Goal: Transaction & Acquisition: Purchase product/service

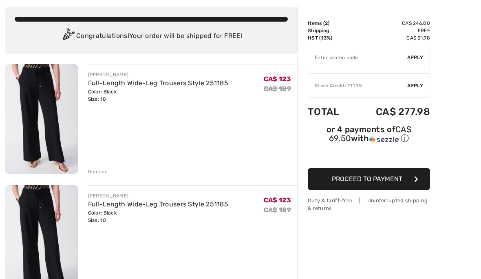
scroll to position [43, 0]
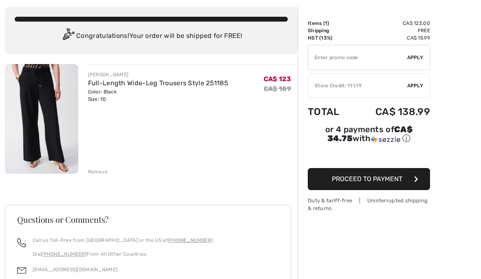
click at [333, 59] on input "TEXT" at bounding box center [357, 57] width 99 height 24
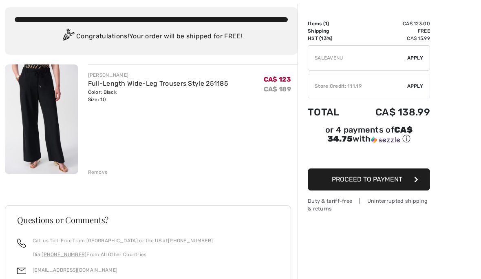
type input "SALEAVENU"
click at [421, 60] on span "Apply" at bounding box center [415, 57] width 16 height 7
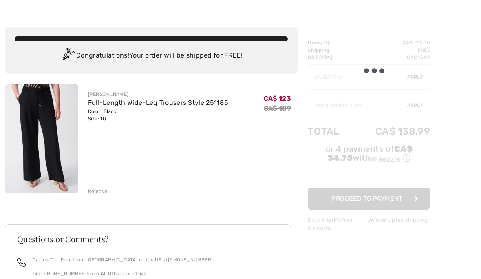
scroll to position [0, 0]
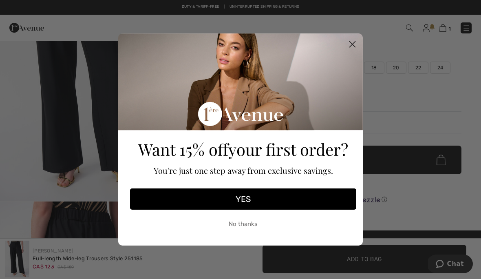
click at [349, 50] on circle "Close dialog" at bounding box center [352, 43] width 13 height 13
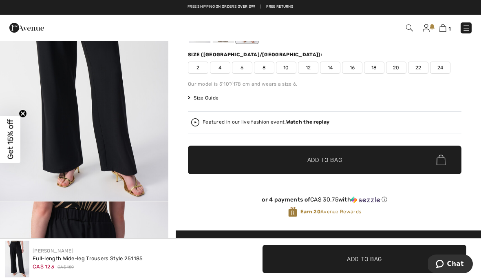
click at [445, 32] on img at bounding box center [442, 28] width 7 height 8
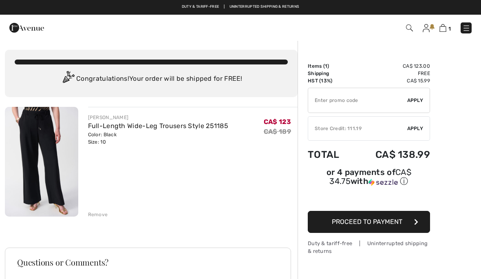
click at [392, 229] on button "Proceed to Payment" at bounding box center [369, 222] width 122 height 22
click at [331, 102] on input "TEXT" at bounding box center [357, 100] width 99 height 24
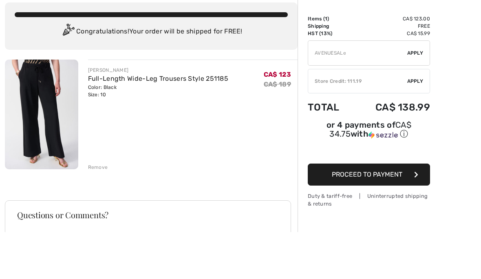
type input "AVENUESALE"
click at [419, 97] on span "Apply" at bounding box center [415, 100] width 16 height 7
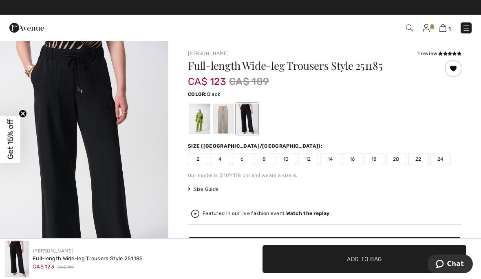
click at [408, 34] on div "1 Checkout" at bounding box center [339, 28] width 277 height 17
click at [411, 31] on img at bounding box center [409, 27] width 7 height 7
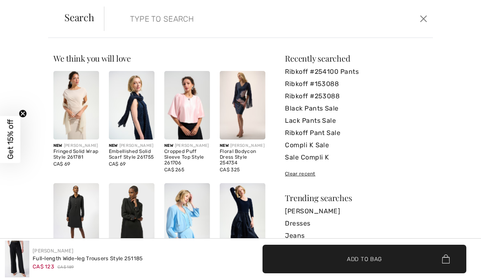
click at [132, 22] on input "search" at bounding box center [234, 19] width 221 height 24
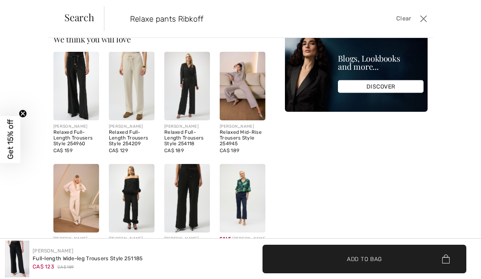
scroll to position [16, 0]
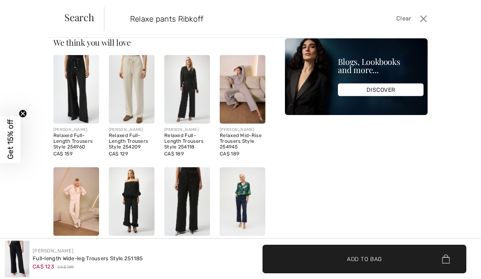
type input "Relaxe pants Ribkoff"
click at [131, 104] on img at bounding box center [132, 89] width 46 height 68
click at [144, 91] on img at bounding box center [132, 89] width 46 height 68
click at [136, 146] on div "Relaxed Full-Length Trousers Style 254209" at bounding box center [132, 141] width 46 height 17
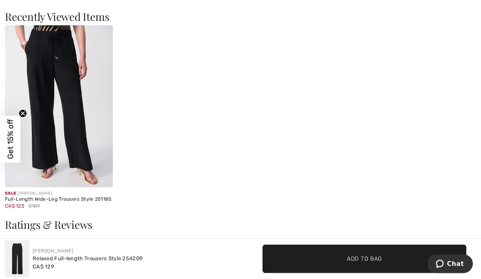
scroll to position [1244, 0]
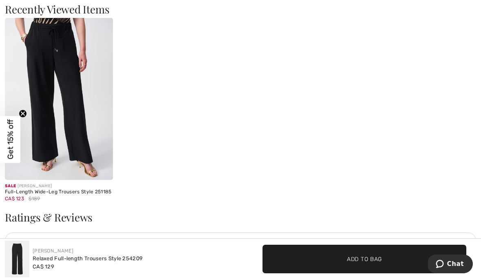
click at [72, 145] on img at bounding box center [59, 99] width 108 height 162
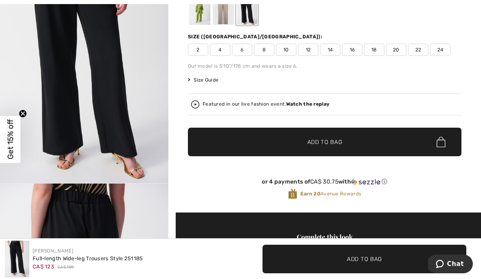
scroll to position [108, 0]
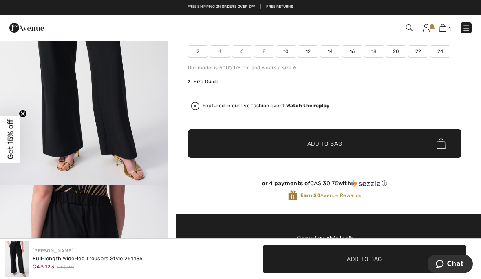
click at [443, 31] on img at bounding box center [442, 28] width 7 height 8
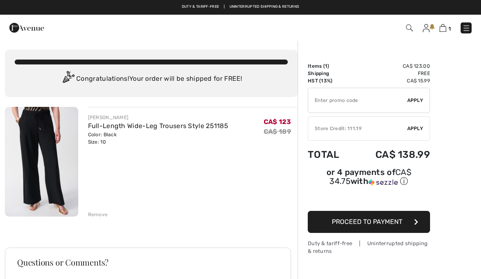
click at [399, 223] on span "Proceed to Payment" at bounding box center [367, 222] width 71 height 8
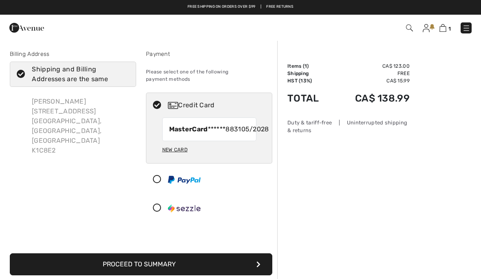
click at [262, 266] on button "Proceed to Summary" at bounding box center [141, 264] width 262 height 22
click at [170, 267] on button "Proceed to Summary" at bounding box center [141, 264] width 262 height 22
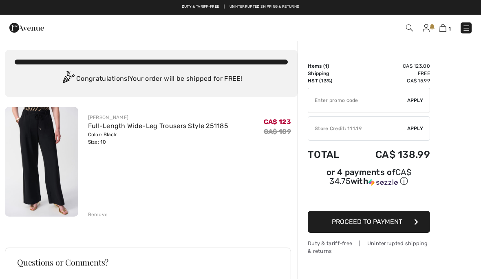
click at [47, 149] on img at bounding box center [41, 162] width 73 height 110
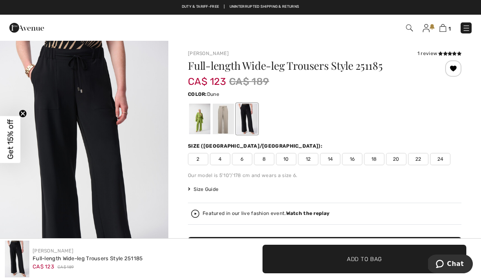
click at [225, 121] on div at bounding box center [223, 119] width 21 height 31
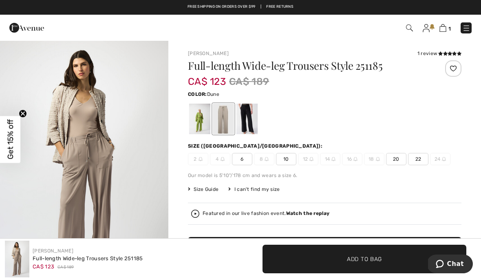
click at [202, 129] on div at bounding box center [199, 119] width 21 height 31
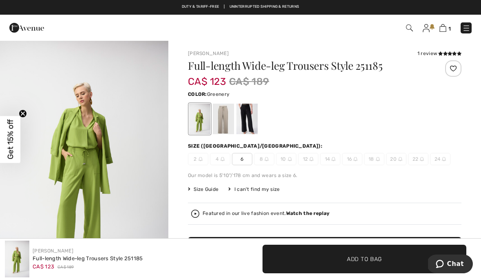
click at [229, 124] on div at bounding box center [223, 119] width 21 height 31
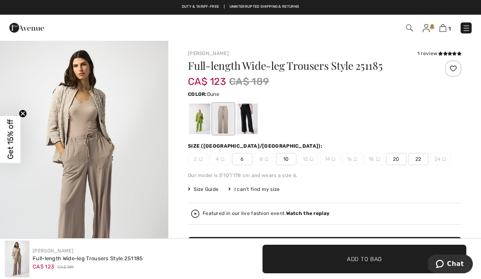
click at [245, 130] on div at bounding box center [246, 119] width 21 height 31
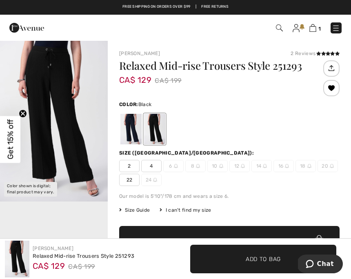
click at [134, 133] on div at bounding box center [130, 129] width 21 height 31
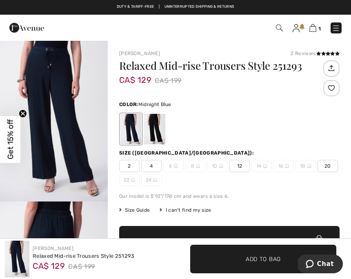
click at [156, 134] on div at bounding box center [154, 129] width 21 height 31
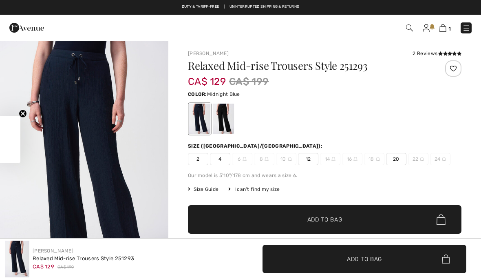
checkbox input "true"
click at [228, 124] on div at bounding box center [223, 119] width 21 height 31
